Goal: Information Seeking & Learning: Learn about a topic

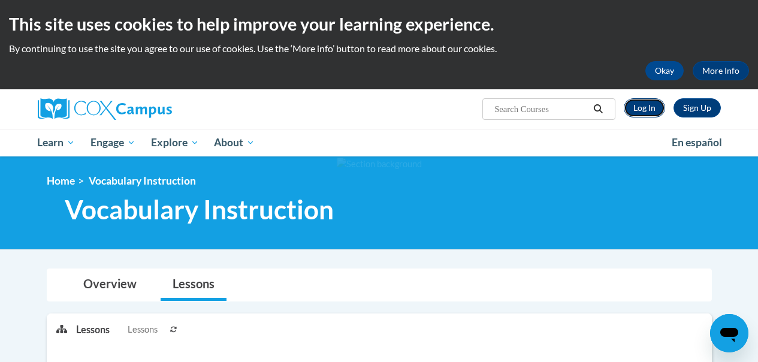
click at [646, 107] on link "Log In" at bounding box center [644, 107] width 41 height 19
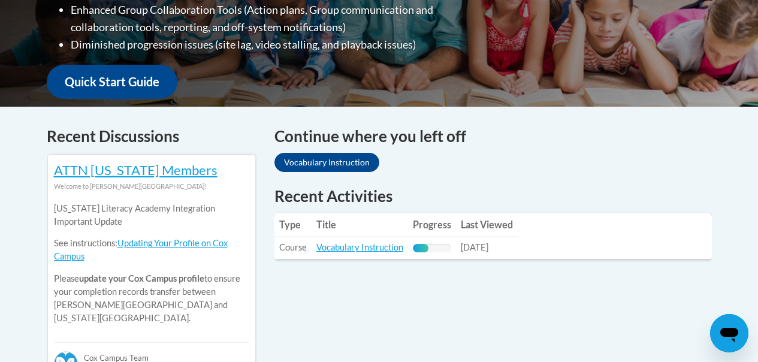
scroll to position [412, 0]
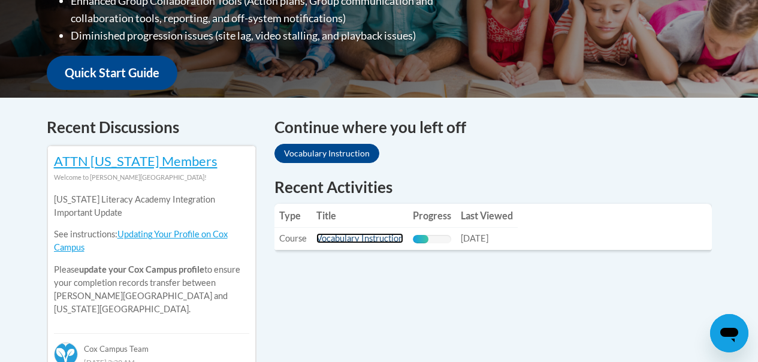
click at [346, 242] on link "Vocabulary Instruction" at bounding box center [359, 238] width 87 height 10
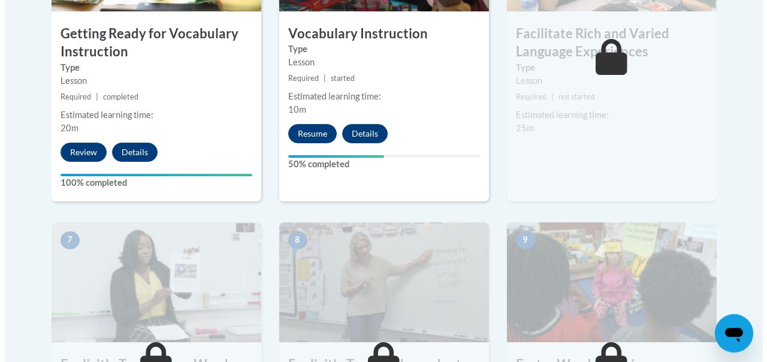
scroll to position [854, 0]
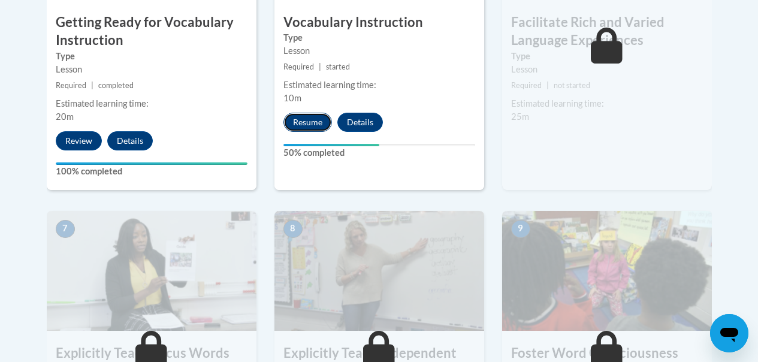
click at [313, 119] on button "Resume" at bounding box center [308, 122] width 49 height 19
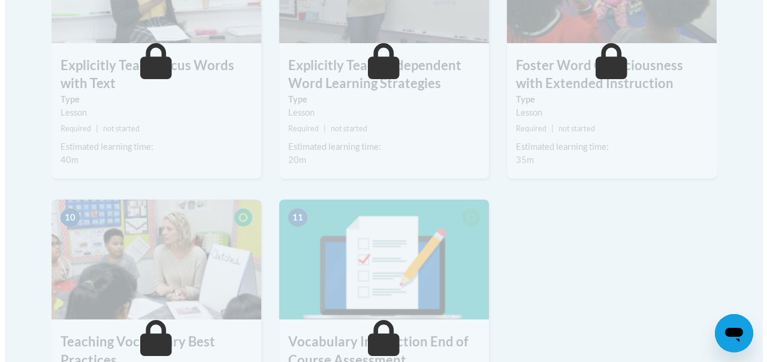
scroll to position [949, 0]
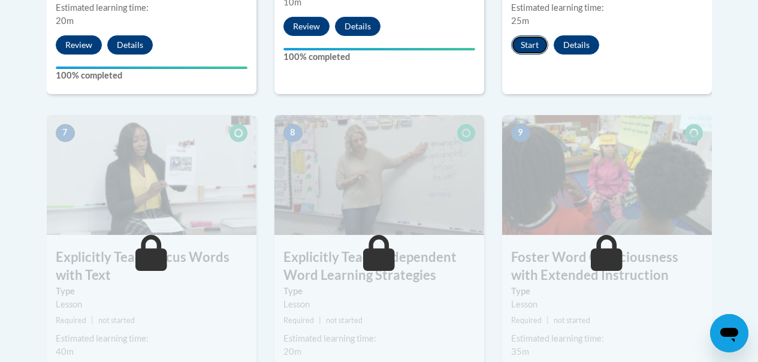
click at [525, 41] on button "Start" at bounding box center [529, 44] width 37 height 19
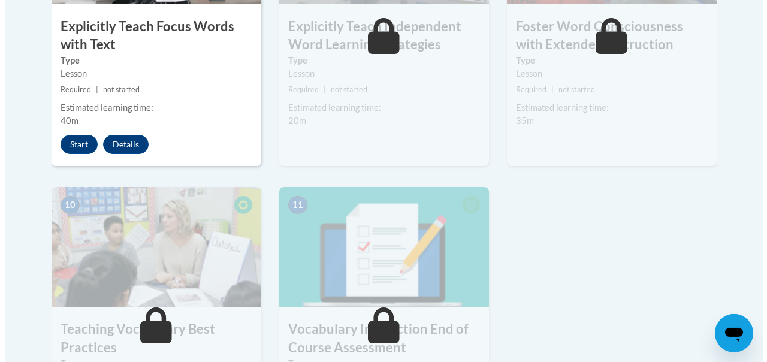
scroll to position [1228, 0]
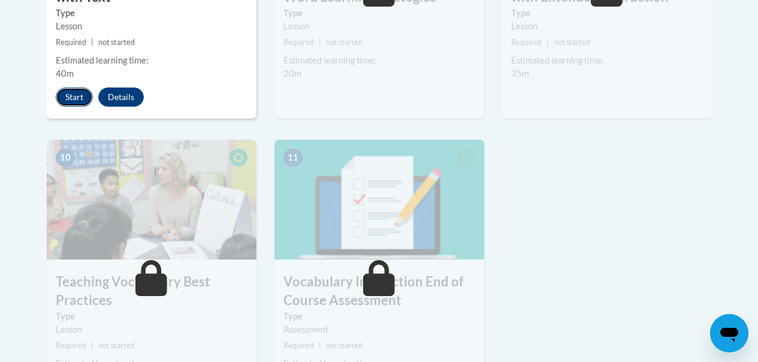
click at [63, 102] on button "Start" at bounding box center [74, 97] width 37 height 19
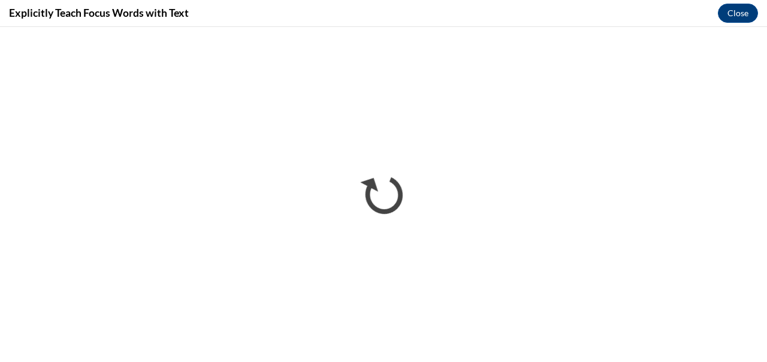
scroll to position [0, 0]
